Goal: Task Accomplishment & Management: Use online tool/utility

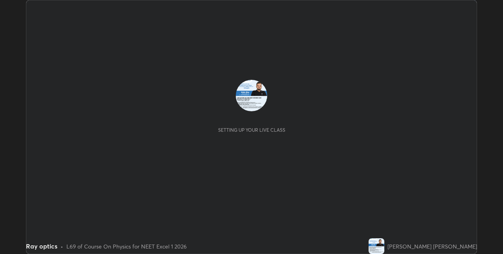
scroll to position [254, 503]
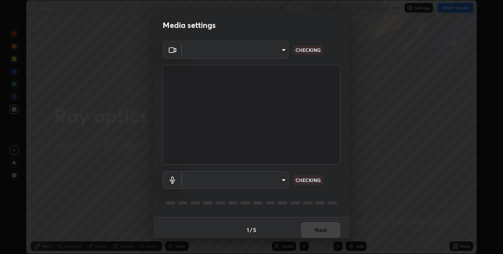
type input "8eb8a9b94d543390f1bf6c46f2de83bcb95ddf8c53c718d69585ea9f7ba8e57b"
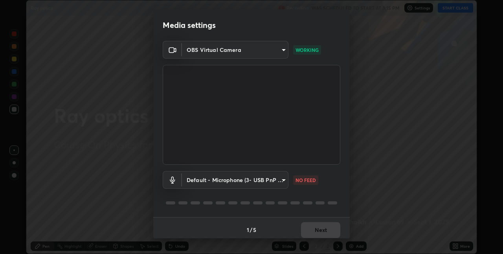
click at [277, 174] on body "Erase all Ray optics Recording WAS SCHEDULED TO START AT 3:15 PM Settings START…" at bounding box center [251, 127] width 503 height 254
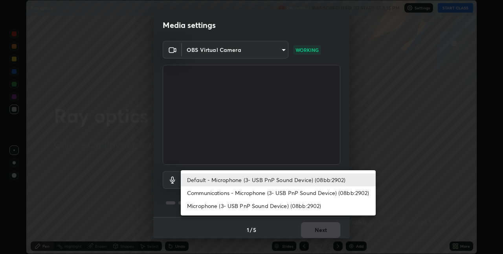
click at [286, 192] on li "Communications - Microphone (3- USB PnP Sound Device) (08bb:2902)" at bounding box center [278, 192] width 195 height 13
type input "communications"
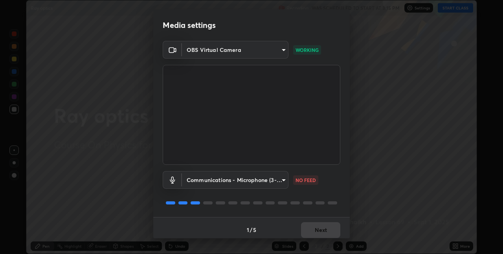
scroll to position [4, 0]
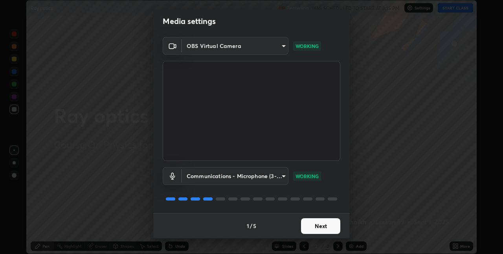
click at [320, 225] on button "Next" at bounding box center [320, 226] width 39 height 16
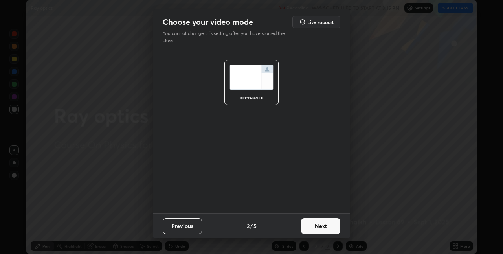
scroll to position [0, 0]
click at [326, 225] on button "Next" at bounding box center [320, 226] width 39 height 16
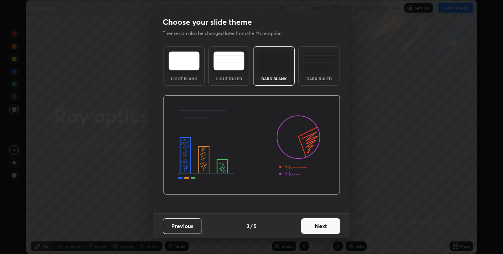
click at [330, 225] on button "Next" at bounding box center [320, 226] width 39 height 16
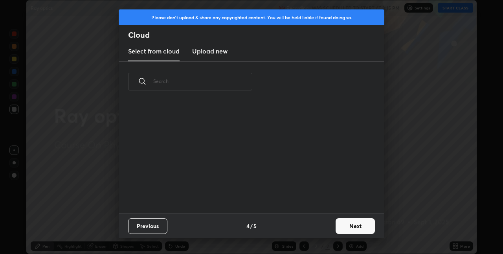
click at [331, 224] on div "Previous 4 / 5 Next" at bounding box center [252, 225] width 266 height 25
click at [345, 225] on button "Next" at bounding box center [355, 226] width 39 height 16
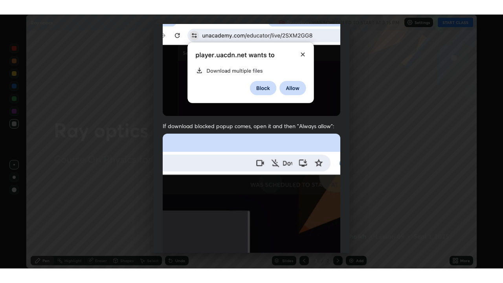
scroll to position [164, 0]
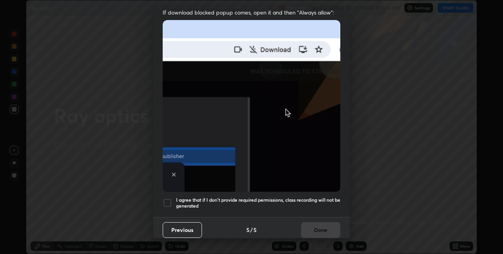
click at [168, 198] on div at bounding box center [167, 202] width 9 height 9
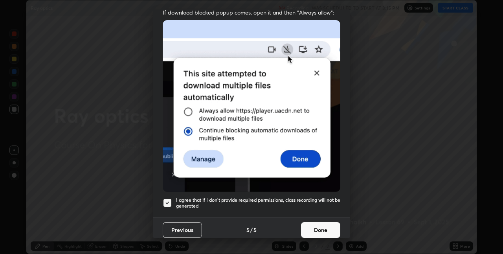
click at [325, 225] on button "Done" at bounding box center [320, 230] width 39 height 16
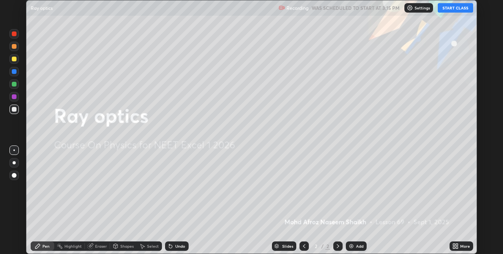
click at [456, 10] on button "START CLASS" at bounding box center [455, 7] width 35 height 9
click at [457, 245] on icon at bounding box center [457, 245] width 2 height 2
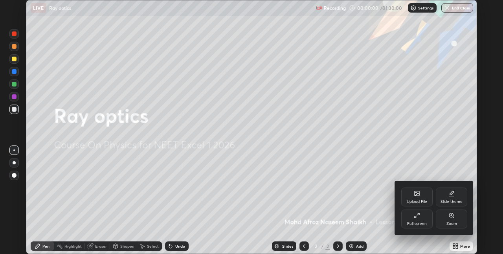
click at [431, 218] on div "Full screen" at bounding box center [416, 218] width 31 height 19
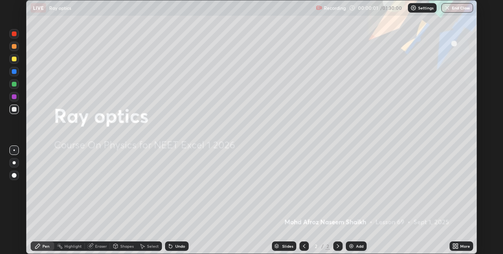
click at [427, 219] on div "Upload File" at bounding box center [431, 213] width 24 height 11
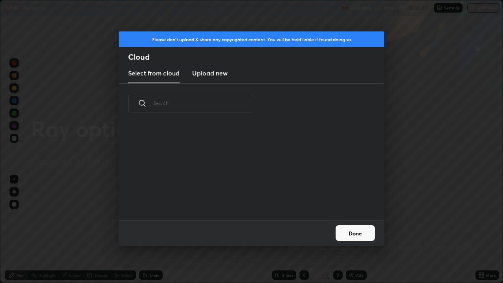
scroll to position [97, 252]
click at [354, 235] on button "Done" at bounding box center [355, 233] width 39 height 16
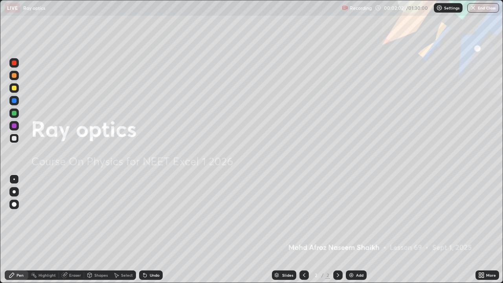
click at [351, 253] on img at bounding box center [351, 275] width 6 height 6
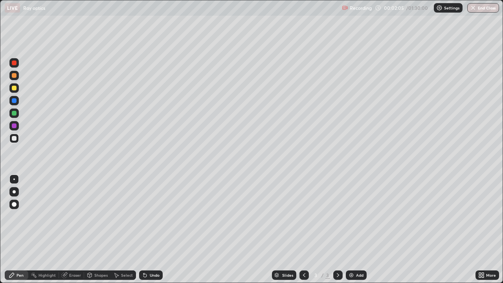
click at [12, 79] on div at bounding box center [13, 75] width 9 height 9
click at [14, 139] on div at bounding box center [14, 138] width 5 height 5
click at [144, 253] on icon at bounding box center [144, 275] width 3 height 3
click at [14, 136] on div at bounding box center [14, 138] width 5 height 5
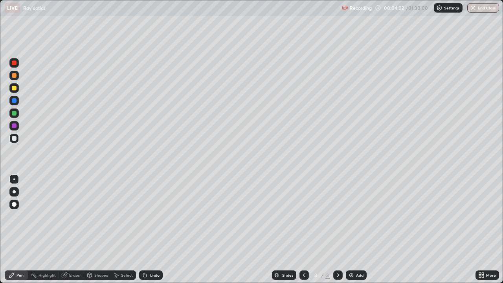
click at [144, 253] on div "Undo" at bounding box center [151, 274] width 24 height 9
click at [144, 253] on icon at bounding box center [144, 275] width 3 height 3
click at [13, 79] on div at bounding box center [13, 75] width 9 height 9
click at [147, 253] on icon at bounding box center [145, 275] width 6 height 6
click at [144, 253] on icon at bounding box center [144, 275] width 3 height 3
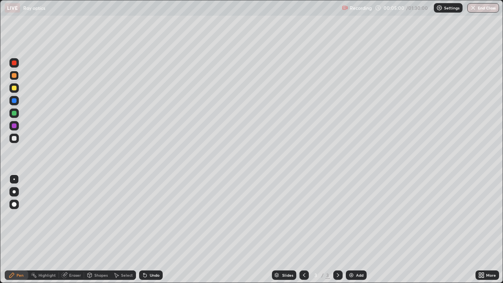
click at [143, 253] on icon at bounding box center [144, 275] width 3 height 3
click at [13, 139] on div at bounding box center [14, 138] width 5 height 5
click at [13, 92] on div at bounding box center [13, 87] width 9 height 9
click at [17, 141] on div at bounding box center [13, 138] width 9 height 9
click at [144, 253] on icon at bounding box center [144, 275] width 3 height 3
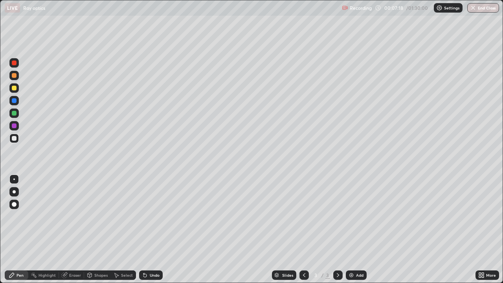
click at [144, 253] on icon at bounding box center [144, 275] width 3 height 3
click at [147, 253] on icon at bounding box center [145, 275] width 6 height 6
click at [144, 253] on icon at bounding box center [144, 275] width 3 height 3
click at [13, 139] on div at bounding box center [14, 138] width 5 height 5
click at [13, 126] on div at bounding box center [14, 125] width 5 height 5
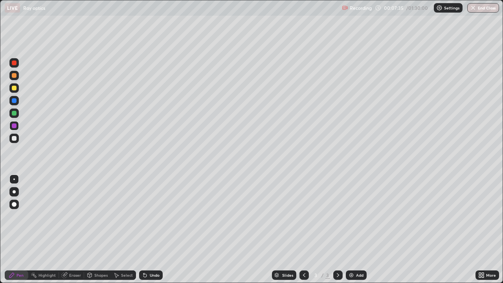
click at [15, 90] on div at bounding box center [14, 88] width 5 height 5
click at [16, 138] on div at bounding box center [14, 138] width 5 height 5
click at [18, 126] on div at bounding box center [13, 125] width 9 height 9
click at [145, 253] on icon at bounding box center [145, 275] width 6 height 6
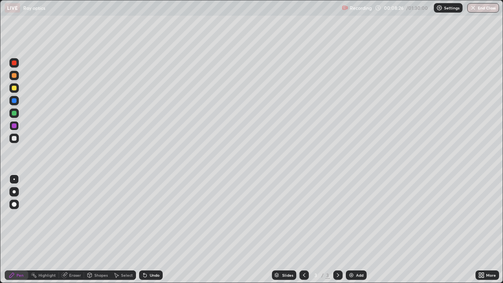
click at [144, 253] on icon at bounding box center [144, 275] width 3 height 3
click at [17, 87] on div at bounding box center [13, 87] width 9 height 9
click at [149, 253] on div "Undo" at bounding box center [151, 274] width 24 height 9
click at [15, 135] on div at bounding box center [13, 138] width 9 height 9
click at [17, 77] on div at bounding box center [13, 75] width 9 height 9
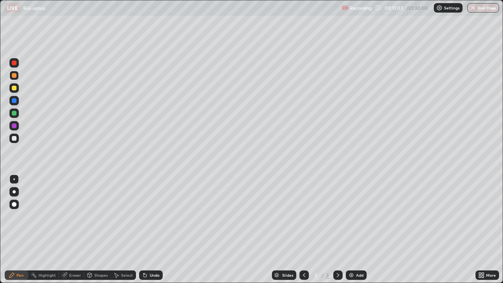
click at [14, 138] on div at bounding box center [14, 138] width 5 height 5
click at [147, 253] on div "Undo" at bounding box center [151, 274] width 24 height 9
click at [143, 253] on icon at bounding box center [144, 275] width 3 height 3
click at [142, 253] on icon at bounding box center [145, 275] width 6 height 6
click at [146, 253] on icon at bounding box center [145, 275] width 6 height 6
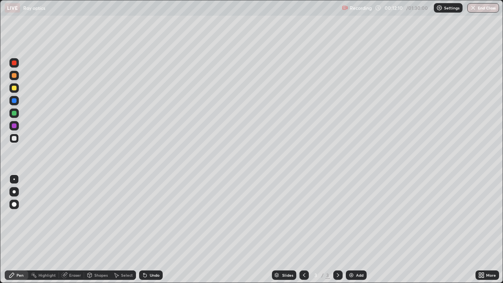
click at [147, 253] on div "Undo" at bounding box center [151, 274] width 24 height 9
click at [143, 253] on icon at bounding box center [143, 273] width 1 height 1
click at [14, 89] on div at bounding box center [14, 88] width 5 height 5
click at [353, 253] on img at bounding box center [351, 275] width 6 height 6
click at [15, 140] on div at bounding box center [14, 138] width 5 height 5
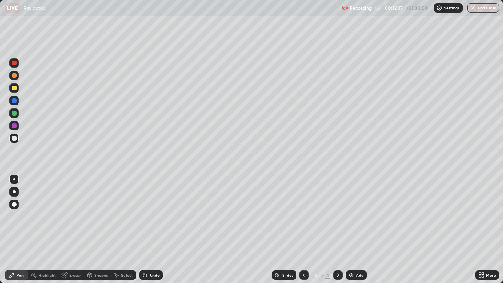
click at [16, 88] on div at bounding box center [14, 88] width 5 height 5
click at [14, 139] on div at bounding box center [14, 138] width 5 height 5
click at [15, 61] on div at bounding box center [14, 63] width 5 height 5
click at [14, 91] on div at bounding box center [13, 87] width 9 height 9
click at [149, 253] on div "Undo" at bounding box center [151, 274] width 24 height 9
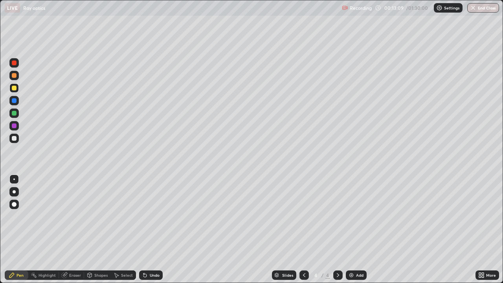
click at [15, 63] on div at bounding box center [14, 63] width 5 height 5
click at [16, 77] on div at bounding box center [13, 75] width 9 height 9
click at [66, 253] on icon at bounding box center [65, 274] width 4 height 4
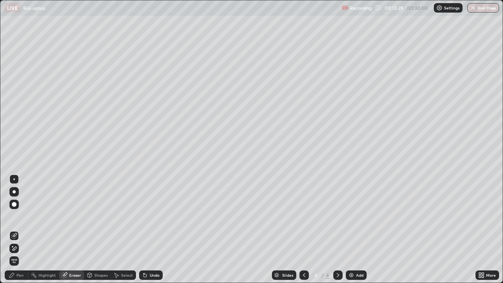
click at [14, 253] on icon at bounding box center [12, 275] width 6 height 6
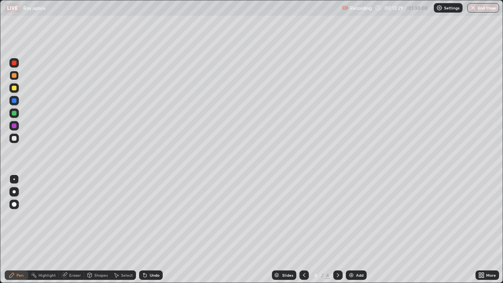
click at [16, 90] on div at bounding box center [14, 88] width 5 height 5
click at [143, 253] on icon at bounding box center [143, 273] width 1 height 1
click at [15, 77] on div at bounding box center [14, 75] width 5 height 5
click at [16, 140] on div at bounding box center [13, 138] width 9 height 9
click at [15, 89] on div at bounding box center [14, 88] width 5 height 5
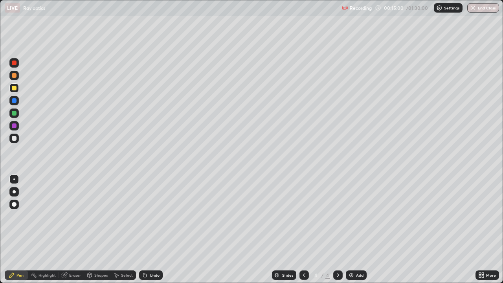
click at [15, 139] on div at bounding box center [14, 138] width 5 height 5
click at [14, 139] on div at bounding box center [14, 138] width 5 height 5
click at [303, 253] on icon at bounding box center [304, 275] width 6 height 6
click at [338, 253] on icon at bounding box center [338, 275] width 6 height 6
click at [15, 89] on div at bounding box center [14, 88] width 5 height 5
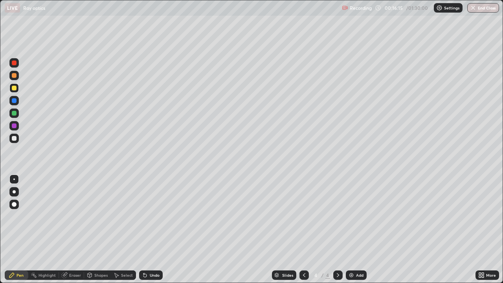
click at [9, 59] on div at bounding box center [14, 63] width 13 height 13
click at [18, 136] on div at bounding box center [13, 138] width 9 height 9
click at [14, 76] on div at bounding box center [14, 75] width 5 height 5
click at [14, 64] on div at bounding box center [14, 63] width 5 height 5
click at [123, 253] on div "Select" at bounding box center [123, 274] width 25 height 9
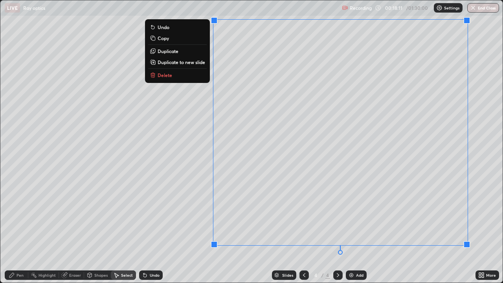
click at [200, 60] on p "Duplicate to new slide" at bounding box center [182, 62] width 48 height 6
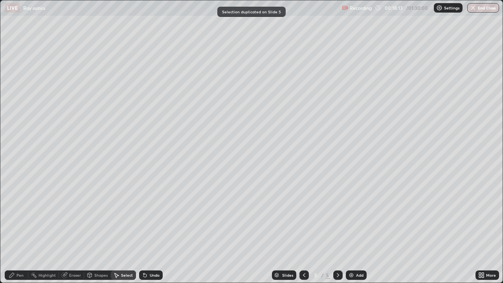
click at [18, 253] on div "Pen" at bounding box center [20, 275] width 7 height 4
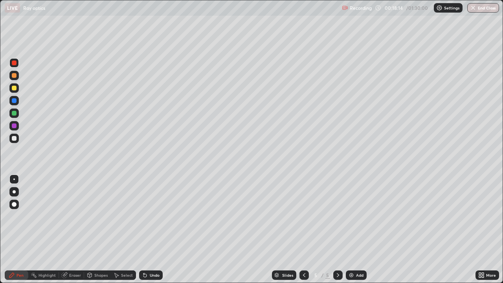
click at [15, 88] on div at bounding box center [14, 88] width 5 height 5
click at [15, 138] on div at bounding box center [14, 138] width 5 height 5
click at [143, 253] on icon at bounding box center [144, 275] width 3 height 3
click at [143, 253] on icon at bounding box center [145, 275] width 6 height 6
click at [143, 253] on icon at bounding box center [143, 273] width 1 height 1
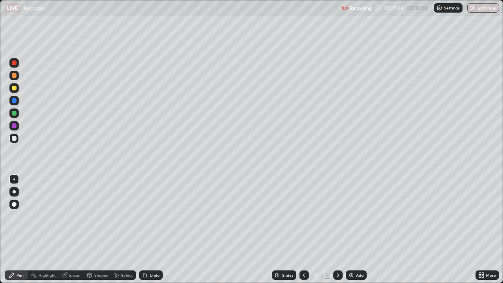
click at [146, 253] on icon at bounding box center [145, 275] width 6 height 6
click at [304, 253] on icon at bounding box center [304, 275] width 6 height 6
click at [302, 253] on div at bounding box center [303, 274] width 9 height 9
click at [337, 253] on icon at bounding box center [338, 275] width 6 height 6
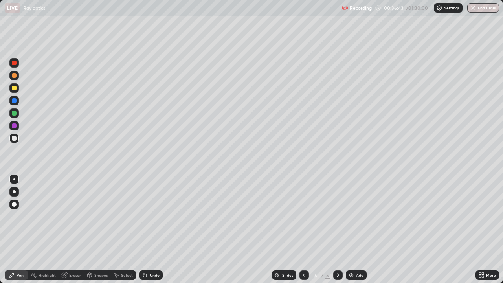
click at [341, 253] on div at bounding box center [337, 274] width 9 height 9
click at [80, 253] on div "Eraser" at bounding box center [75, 275] width 12 height 4
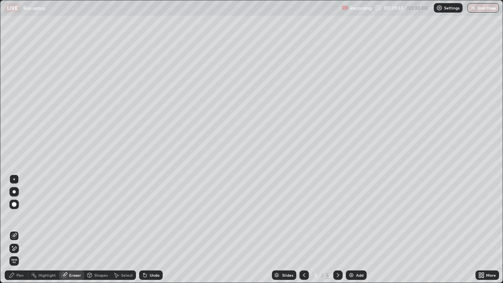
click at [21, 253] on div "Pen" at bounding box center [20, 275] width 7 height 4
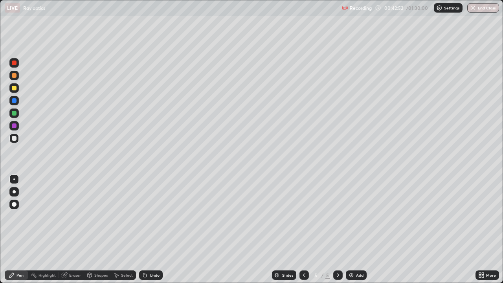
click at [479, 7] on button "End Class" at bounding box center [483, 7] width 32 height 9
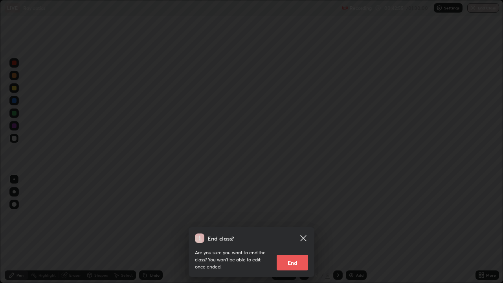
click at [291, 253] on button "End" at bounding box center [292, 263] width 31 height 16
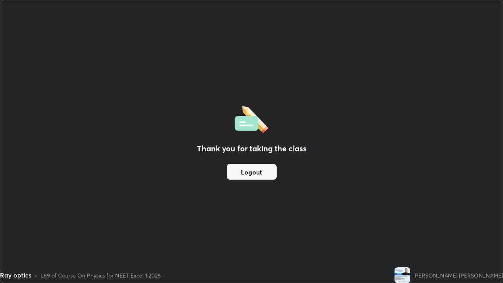
click at [248, 172] on button "Logout" at bounding box center [252, 172] width 50 height 16
